Goal: Task Accomplishment & Management: Complete application form

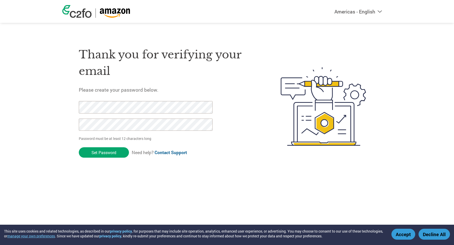
click at [410, 233] on button "Accept" at bounding box center [404, 233] width 24 height 11
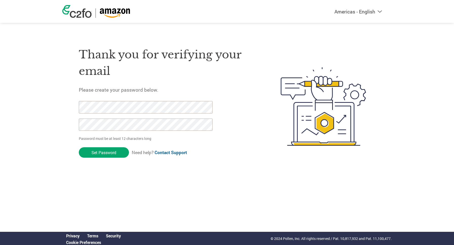
click at [110, 153] on input "Set Password" at bounding box center [104, 152] width 50 height 10
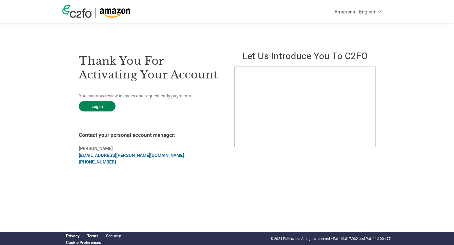
click at [95, 107] on link "Log In" at bounding box center [97, 106] width 37 height 10
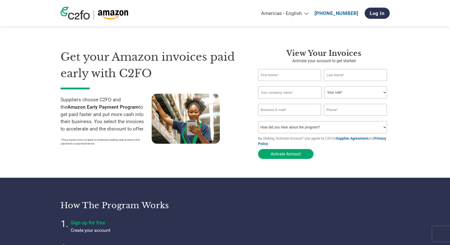
click at [294, 76] on input "text" at bounding box center [289, 75] width 63 height 12
type input "[PERSON_NAME]"
click at [340, 76] on input "text" at bounding box center [355, 75] width 63 height 12
type input "[PERSON_NAME]"
click at [274, 96] on input "text" at bounding box center [290, 92] width 64 height 12
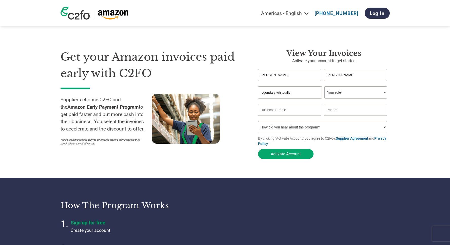
type input "legendary whitetails"
click at [337, 94] on select "Your role* CFO Controller Credit Manager Finance Director Treasurer CEO Preside…" at bounding box center [356, 92] width 63 height 12
select select "CEO"
click at [325, 87] on select "Your role* CFO Controller Credit Manager Finance Director Treasurer CEO Preside…" at bounding box center [356, 92] width 63 height 12
click at [287, 113] on input "email" at bounding box center [289, 110] width 63 height 12
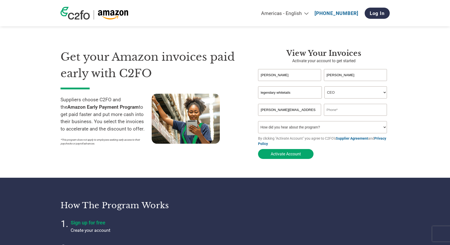
type input "[PERSON_NAME][EMAIL_ADDRESS][DOMAIN_NAME]"
click at [340, 110] on input "text" at bounding box center [355, 110] width 63 height 12
type input "3213032005"
click at [327, 128] on select "How did you hear about the program? Received a letter Email Social Media Online…" at bounding box center [322, 127] width 129 height 12
select select "Social Media"
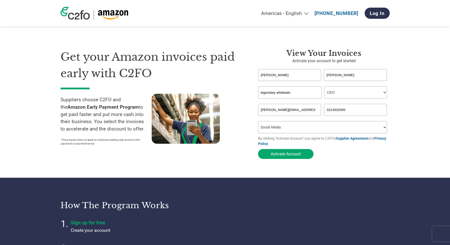
click at [258, 122] on select "How did you hear about the program? Received a letter Email Social Media Online…" at bounding box center [322, 127] width 129 height 12
click at [287, 155] on button "Activate Account" at bounding box center [286, 154] width 56 height 10
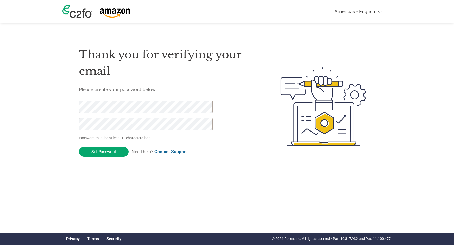
drag, startPoint x: 90, startPoint y: 165, endPoint x: 92, endPoint y: 155, distance: 9.8
click at [89, 165] on div "Thank you for verifying your email Please create your password below. Password …" at bounding box center [168, 106] width 178 height 134
click at [96, 151] on input "Set Password" at bounding box center [104, 151] width 50 height 10
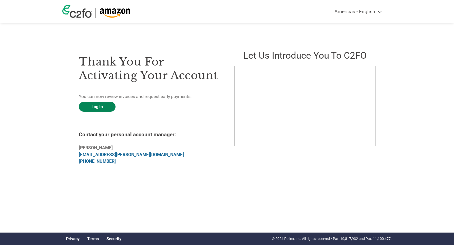
click at [103, 107] on link "Log In" at bounding box center [97, 107] width 37 height 10
